Goal: Contribute content

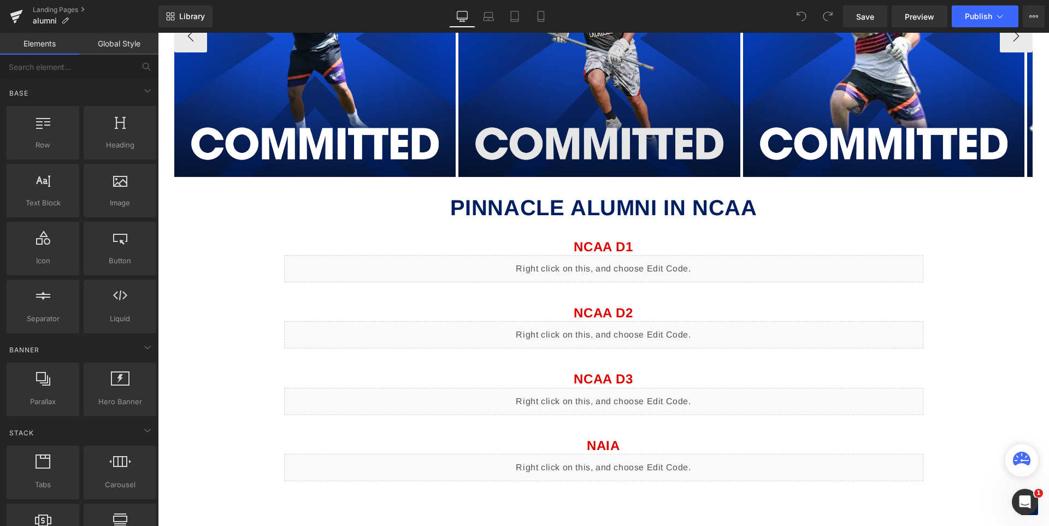
scroll to position [703, 0]
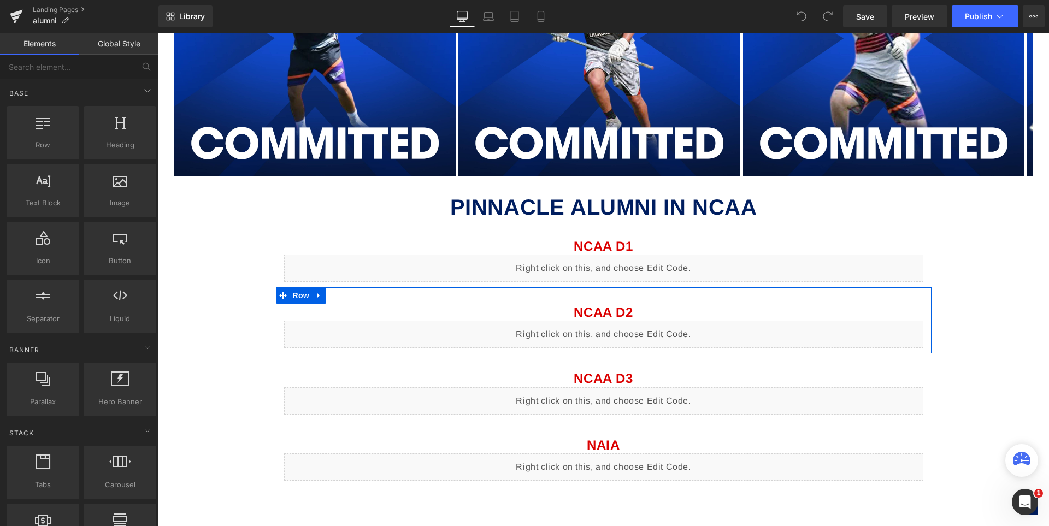
click at [611, 334] on div "Liquid" at bounding box center [603, 334] width 639 height 27
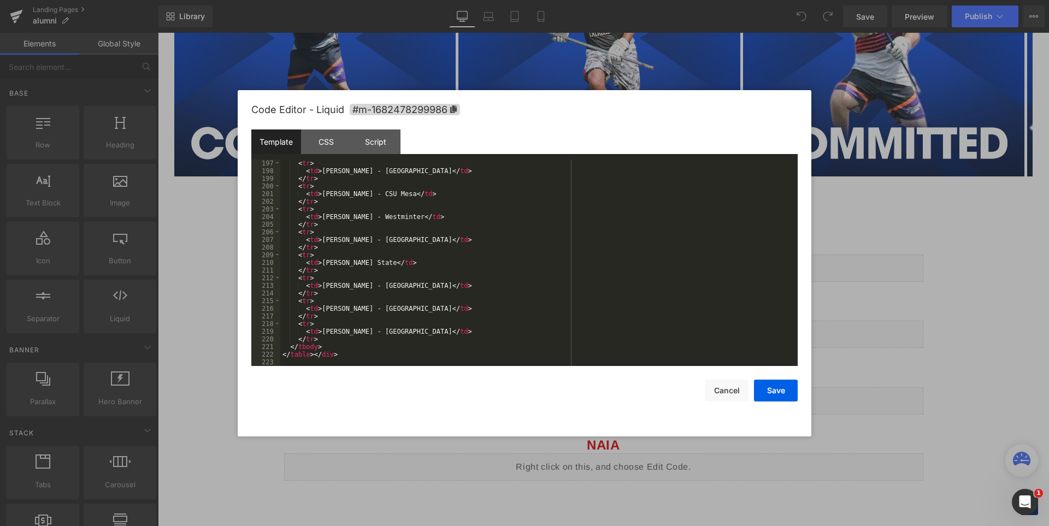
scroll to position [1499, 0]
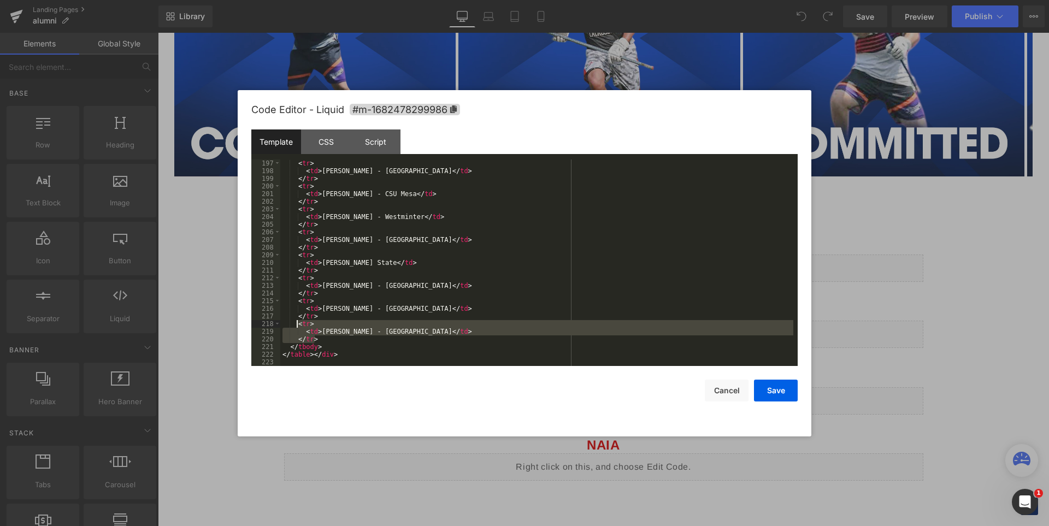
drag, startPoint x: 320, startPoint y: 338, endPoint x: 298, endPoint y: 323, distance: 26.8
click at [296, 323] on div "< tr > < td > [PERSON_NAME] - Westminster </ td > </ tr > < tr > < td > [PERSON…" at bounding box center [536, 271] width 513 height 222
click at [319, 336] on div "< tr > < td > [PERSON_NAME] - Westminster </ td > </ tr > < tr > < td > [PERSON…" at bounding box center [536, 263] width 513 height 206
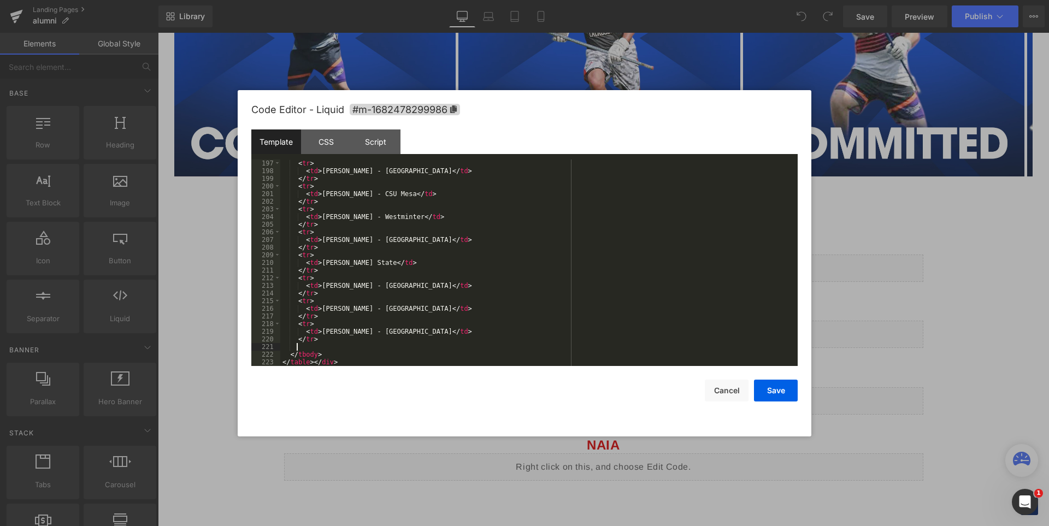
paste textarea
drag, startPoint x: 409, startPoint y: 308, endPoint x: 317, endPoint y: 310, distance: 91.2
click at [317, 310] on div "< tr > < td > [PERSON_NAME] - Westminter </ td > </ tr > < tr > < td > [PERSON_…" at bounding box center [536, 271] width 513 height 222
drag, startPoint x: 409, startPoint y: 328, endPoint x: 318, endPoint y: 330, distance: 90.1
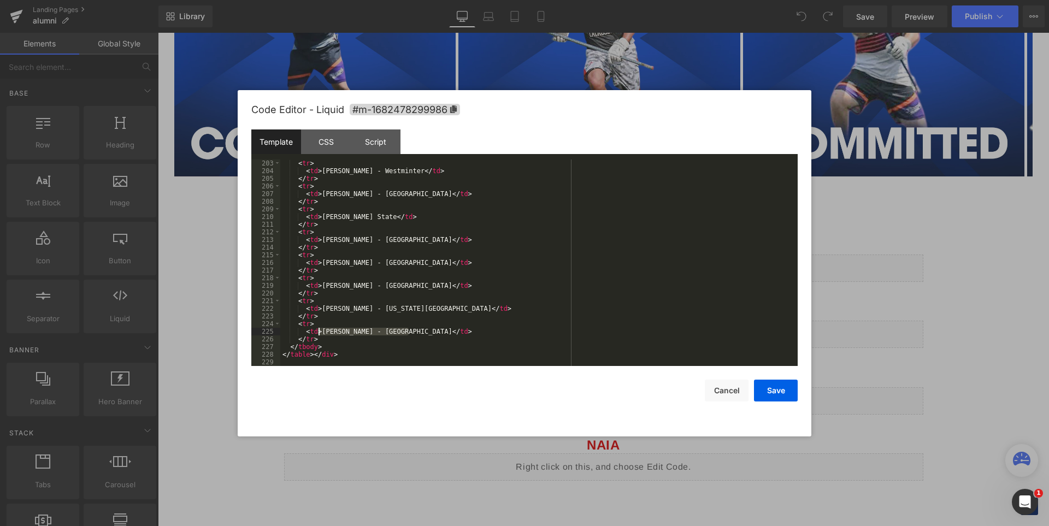
click at [318, 330] on div "< tr > < td > [PERSON_NAME] - Westminter </ td > </ tr > < tr > < td > [PERSON_…" at bounding box center [536, 271] width 513 height 222
click at [461, 329] on div "< tr > < td > [PERSON_NAME] - Westminter </ td > </ tr > < tr > < td > [PERSON_…" at bounding box center [536, 271] width 513 height 222
click at [778, 391] on button "Save" at bounding box center [776, 391] width 44 height 22
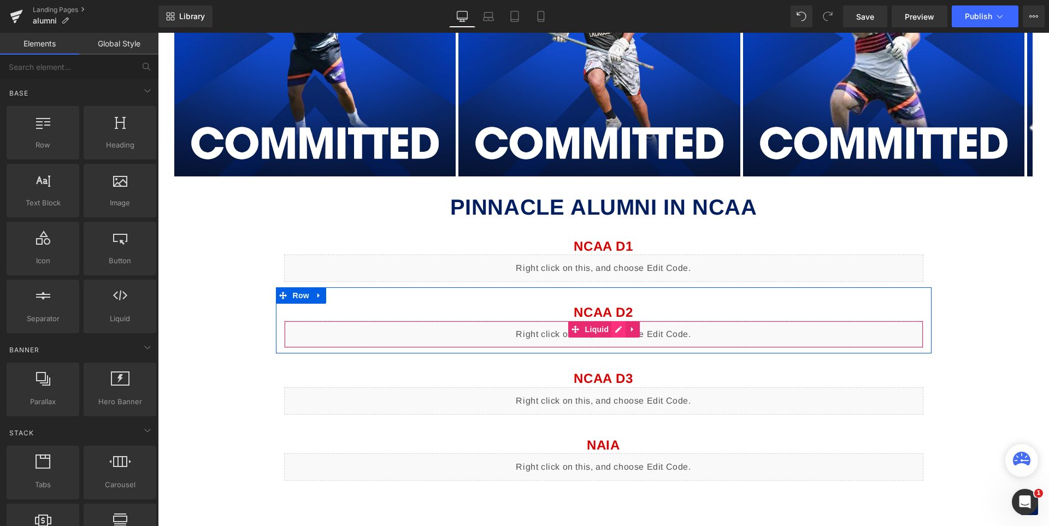
click at [614, 329] on div "Liquid" at bounding box center [603, 334] width 639 height 27
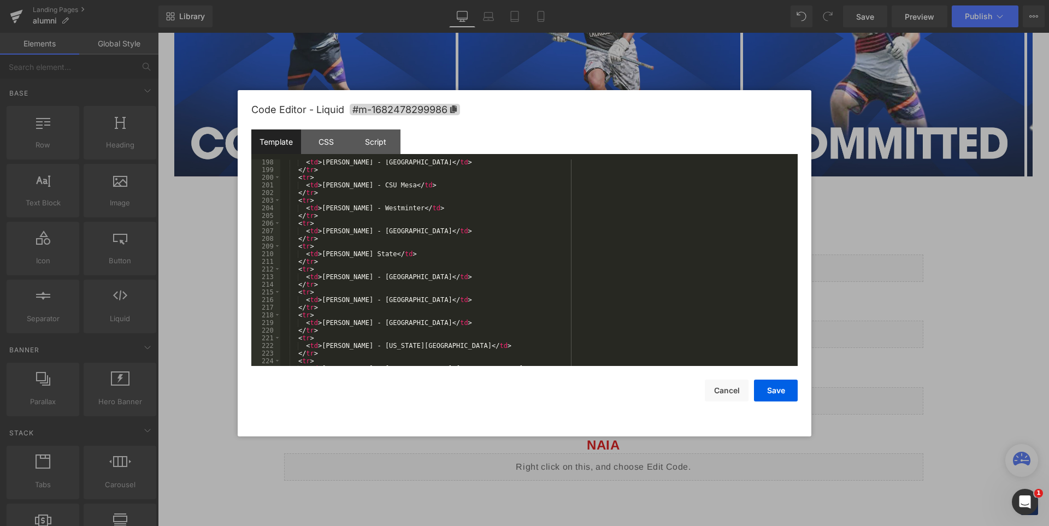
scroll to position [1552, 0]
click at [447, 324] on div "< td > [PERSON_NAME] - Westminter </ td > </ tr > < tr > < td > [PERSON_NAME] -…" at bounding box center [536, 271] width 513 height 222
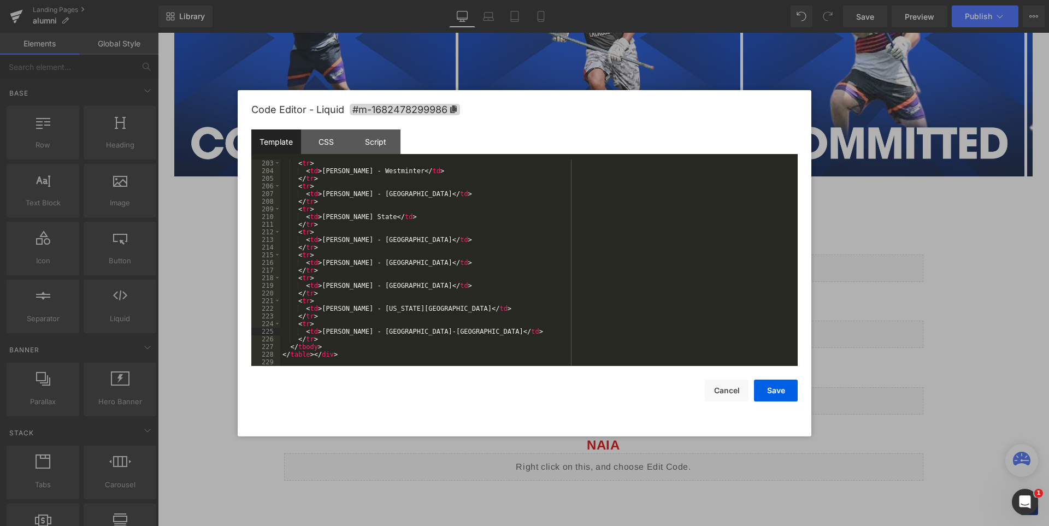
click at [450, 332] on div "< tr > < td > [PERSON_NAME] - Westminter </ td > </ tr > < tr > < td > [PERSON_…" at bounding box center [536, 271] width 513 height 222
click at [460, 332] on div "< tr > < td > [PERSON_NAME] - Westminter </ td > </ tr > < tr > < td > [PERSON_…" at bounding box center [536, 271] width 513 height 222
click at [783, 389] on button "Save" at bounding box center [776, 391] width 44 height 22
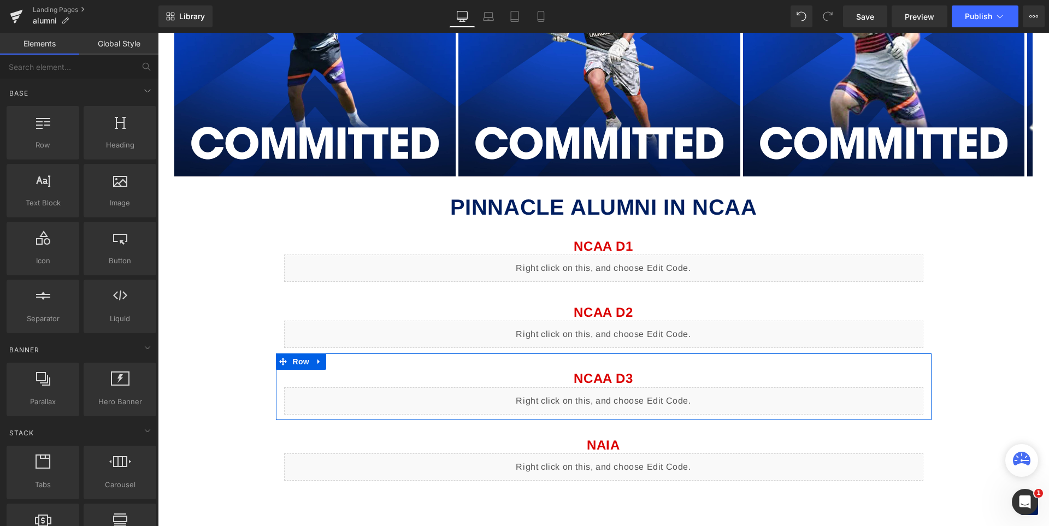
click at [611, 401] on div "Liquid" at bounding box center [603, 400] width 639 height 27
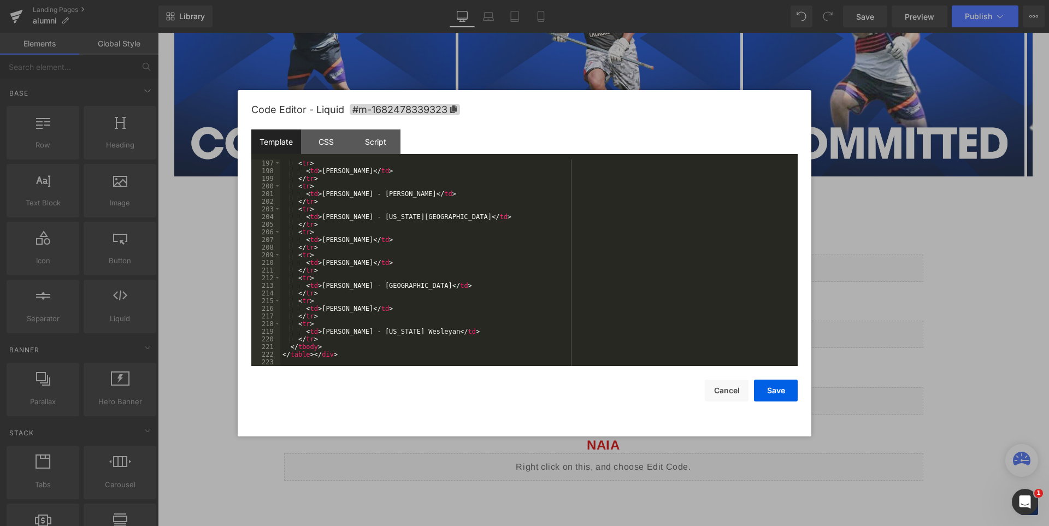
scroll to position [1499, 0]
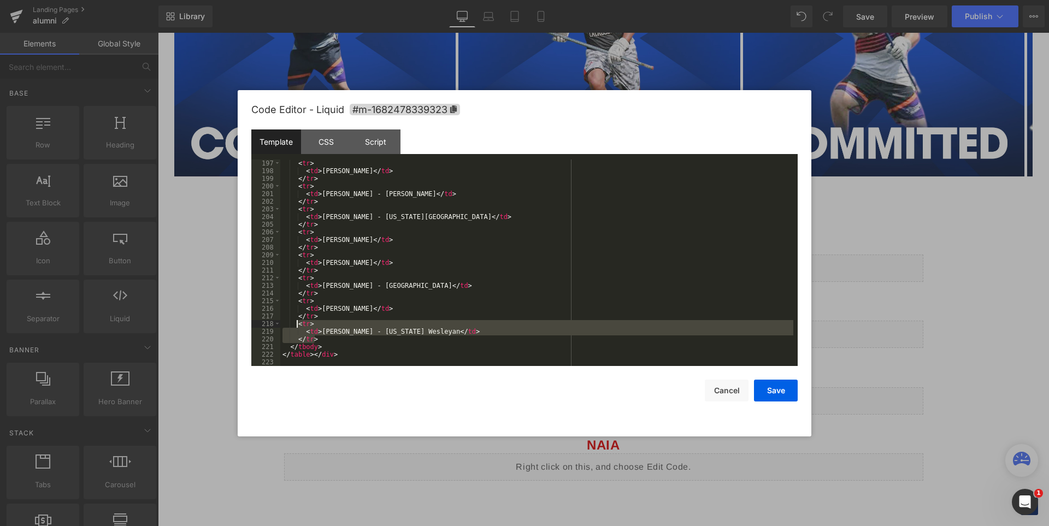
drag, startPoint x: 316, startPoint y: 337, endPoint x: 296, endPoint y: 327, distance: 22.7
click at [296, 327] on div "< tr > < td > [PERSON_NAME] </ td > </ tr > < tr > < td > [PERSON_NAME] - [PERS…" at bounding box center [536, 271] width 513 height 222
click at [319, 338] on div "< tr > < td > [PERSON_NAME] </ td > </ tr > < tr > < td > [PERSON_NAME] - [PERS…" at bounding box center [536, 263] width 513 height 206
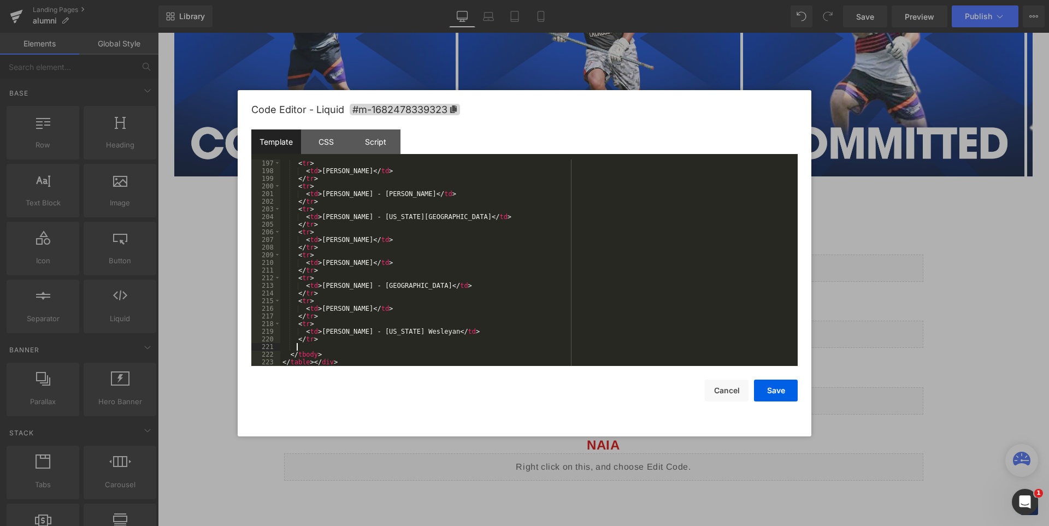
paste textarea
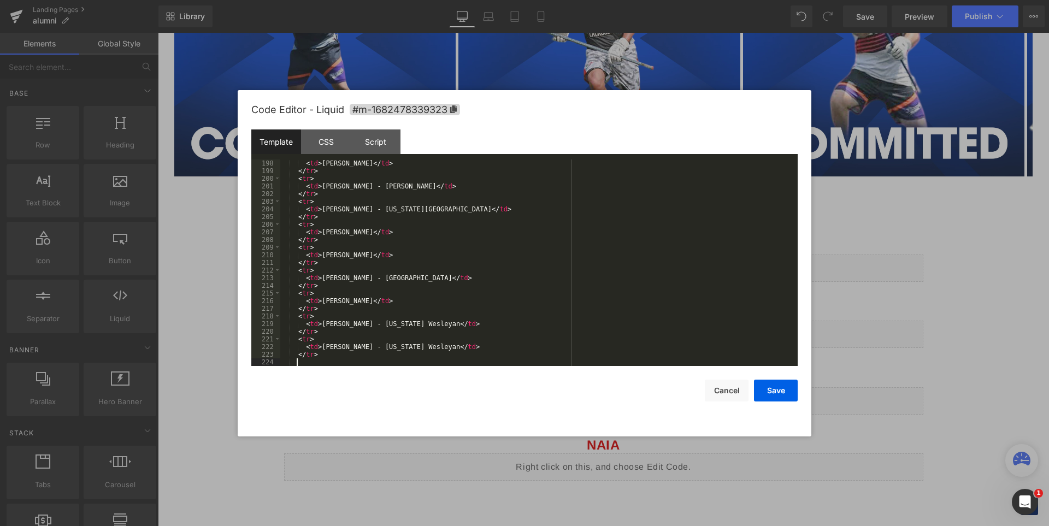
paste textarea
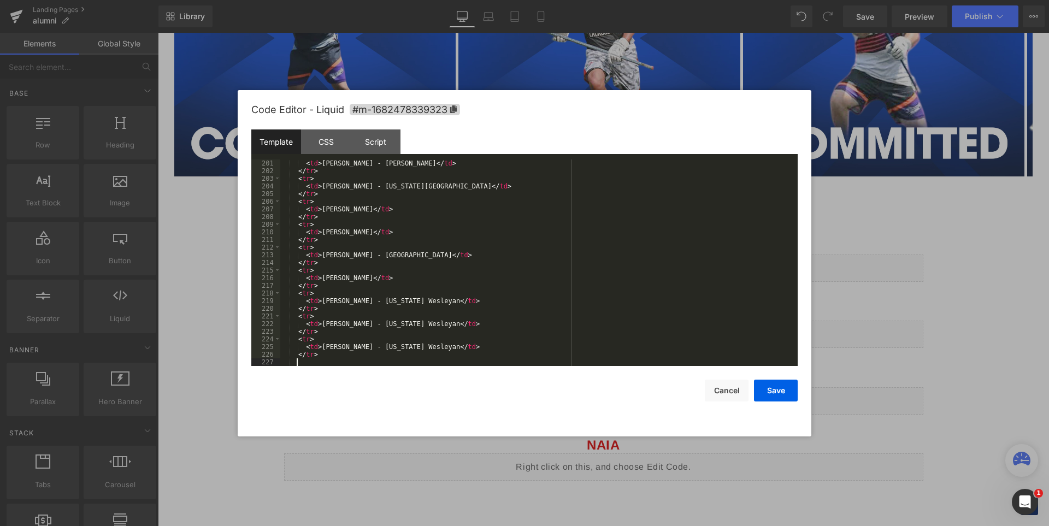
paste textarea
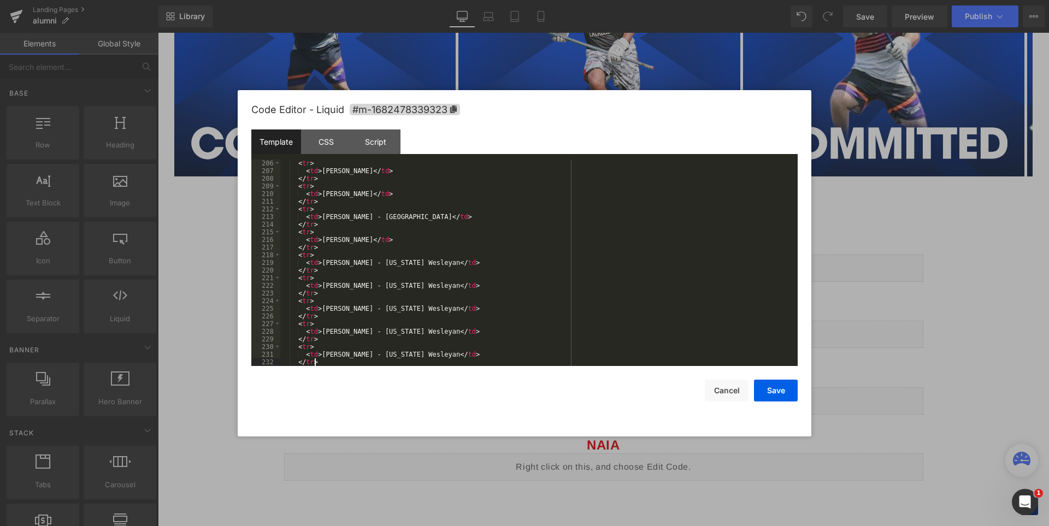
scroll to position [1591, 0]
drag, startPoint x: 318, startPoint y: 332, endPoint x: 477, endPoint y: 347, distance: 159.7
click at [443, 333] on div "< tr > < td > [PERSON_NAME] </ td > </ tr > < tr > < td > [PERSON_NAME] - North…" at bounding box center [536, 271] width 513 height 222
drag, startPoint x: 445, startPoint y: 305, endPoint x: 320, endPoint y: 309, distance: 125.1
click at [320, 309] on div "< tr > < td > [PERSON_NAME] </ td > </ tr > < tr > < td > [PERSON_NAME] - North…" at bounding box center [536, 271] width 513 height 222
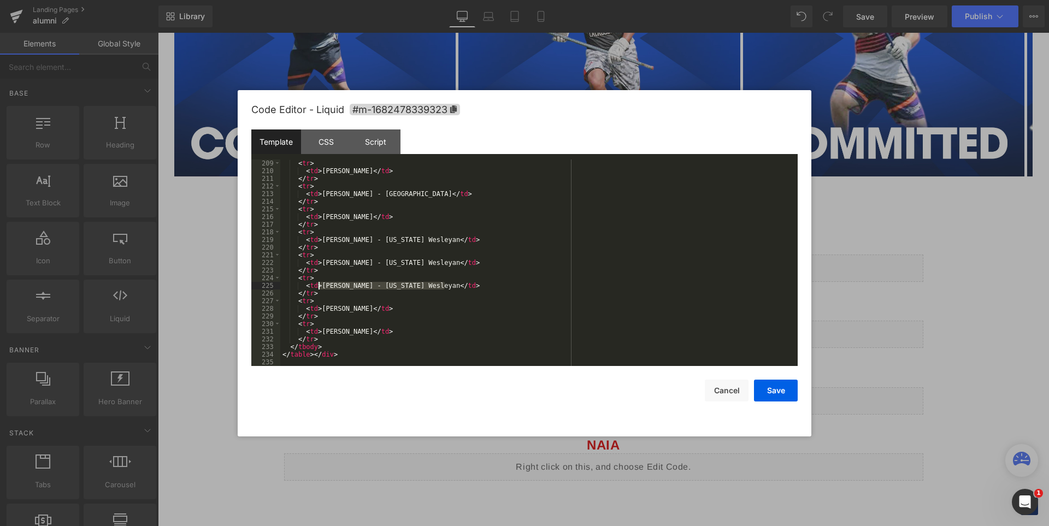
drag, startPoint x: 445, startPoint y: 286, endPoint x: 319, endPoint y: 287, distance: 125.6
click at [319, 287] on div "< tr > < td > [PERSON_NAME] </ td > </ tr > < tr > < td > [PERSON_NAME] - North…" at bounding box center [536, 271] width 513 height 222
click at [442, 264] on div "< tr > < td > [PERSON_NAME] </ td > </ tr > < tr > < td > [PERSON_NAME] - North…" at bounding box center [536, 271] width 513 height 222
drag, startPoint x: 444, startPoint y: 263, endPoint x: 320, endPoint y: 263, distance: 124.0
click at [320, 263] on div "< tr > < td > [PERSON_NAME] </ td > </ tr > < tr > < td > [PERSON_NAME] - North…" at bounding box center [536, 271] width 513 height 222
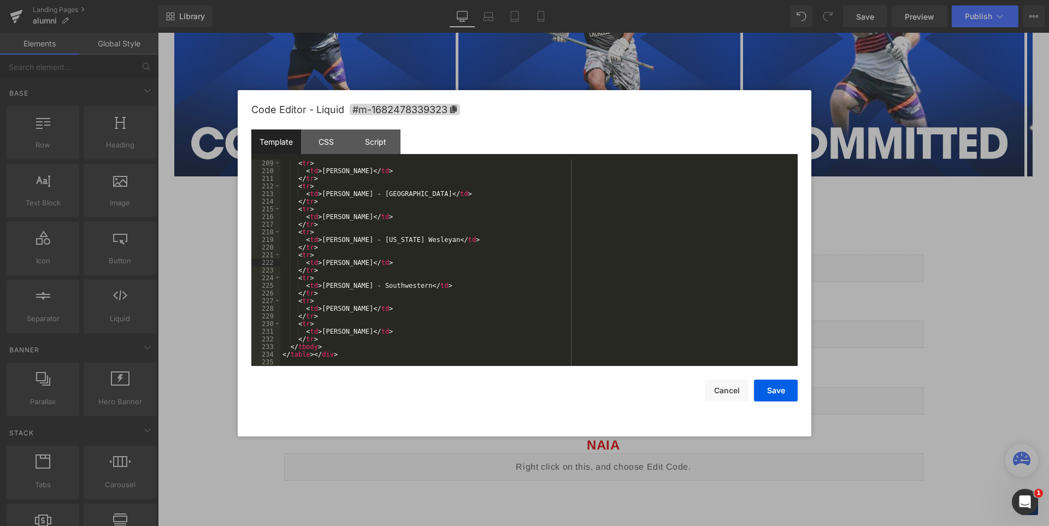
click at [516, 263] on div "< tr > < td > [PERSON_NAME] </ td > </ tr > < tr > < td > [PERSON_NAME] - North…" at bounding box center [536, 271] width 513 height 222
click at [784, 389] on button "Save" at bounding box center [776, 391] width 44 height 22
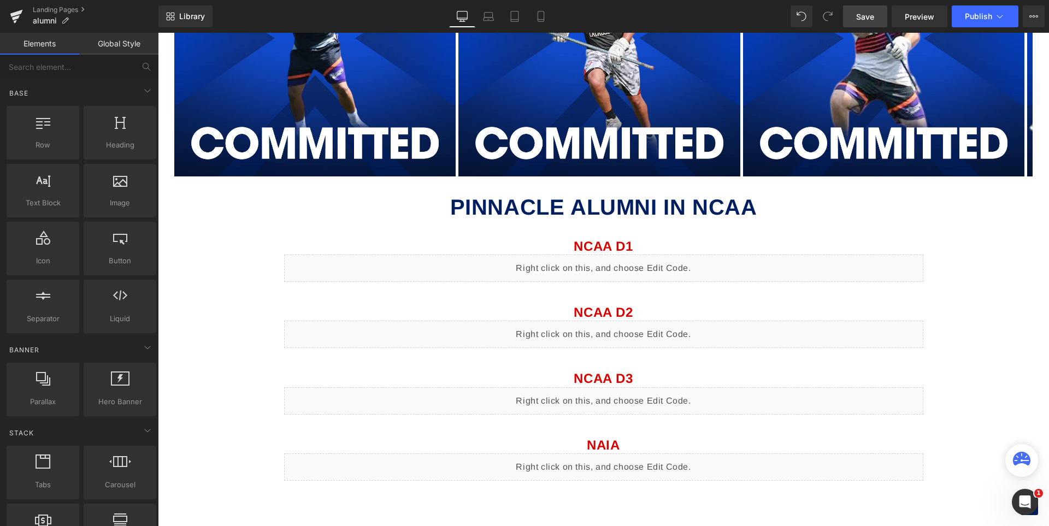
click at [874, 17] on span "Save" at bounding box center [865, 16] width 18 height 11
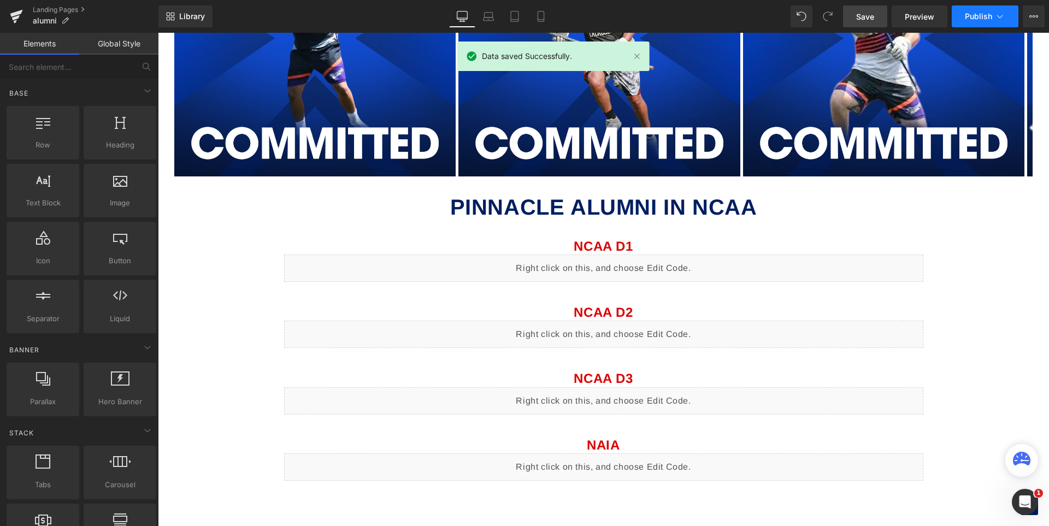
click at [978, 16] on span "Publish" at bounding box center [978, 16] width 27 height 9
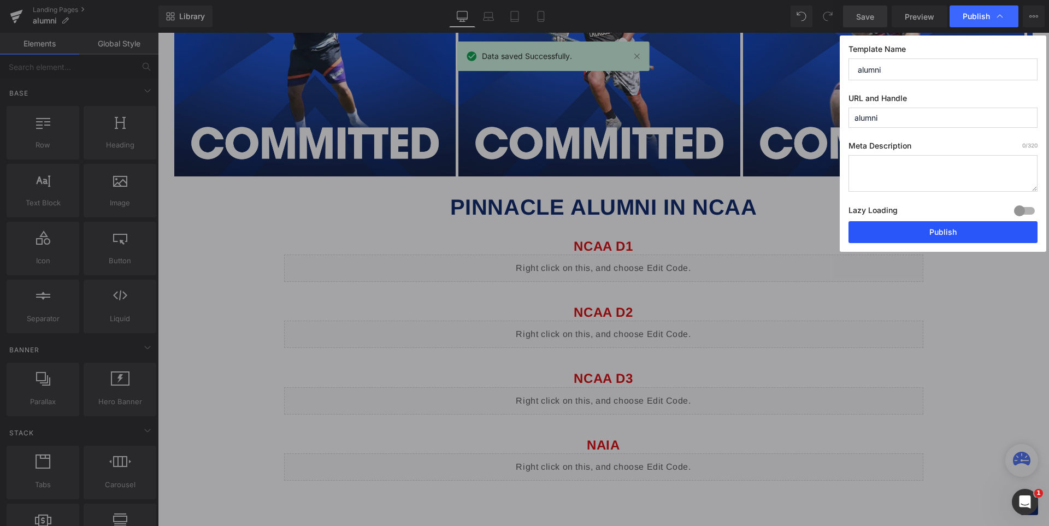
click at [925, 233] on button "Publish" at bounding box center [942, 232] width 189 height 22
